Goal: Find contact information: Find contact information

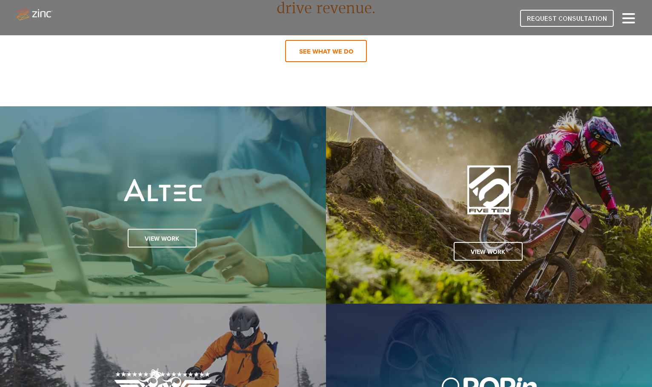
scroll to position [522, 0]
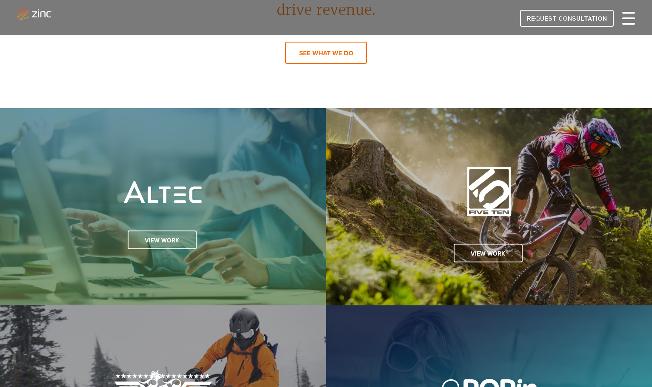
click at [631, 16] on div at bounding box center [628, 18] width 13 height 10
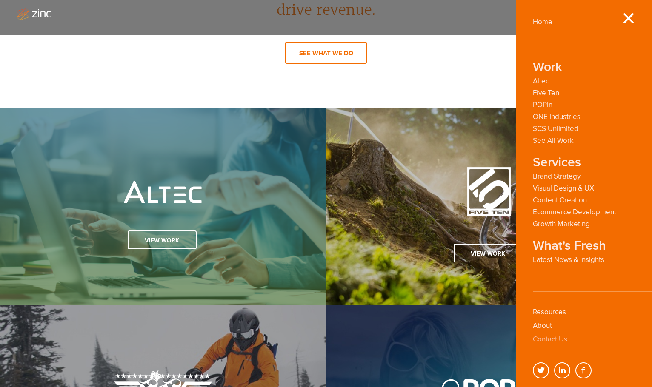
click at [557, 341] on link "Contact Us" at bounding box center [550, 339] width 34 height 9
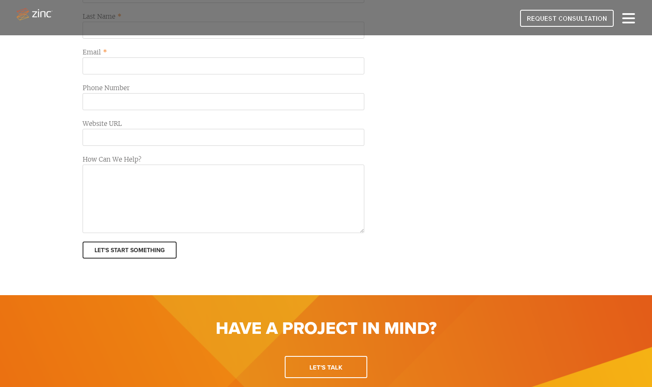
scroll to position [443, 0]
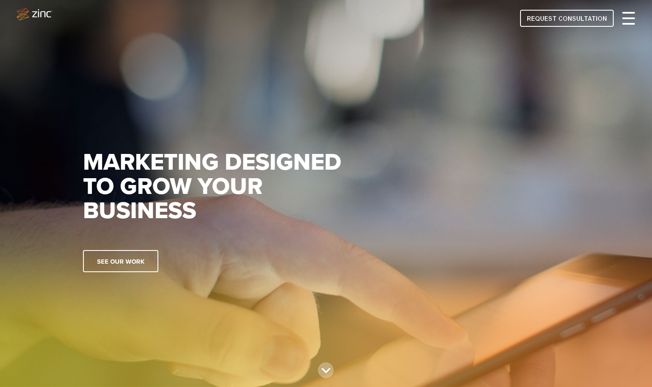
click at [632, 17] on div at bounding box center [628, 18] width 13 height 10
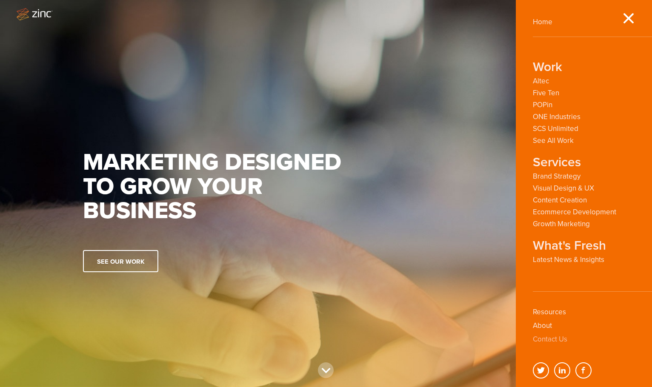
click at [544, 339] on link "Contact Us" at bounding box center [550, 339] width 34 height 9
